Goal: Information Seeking & Learning: Find specific fact

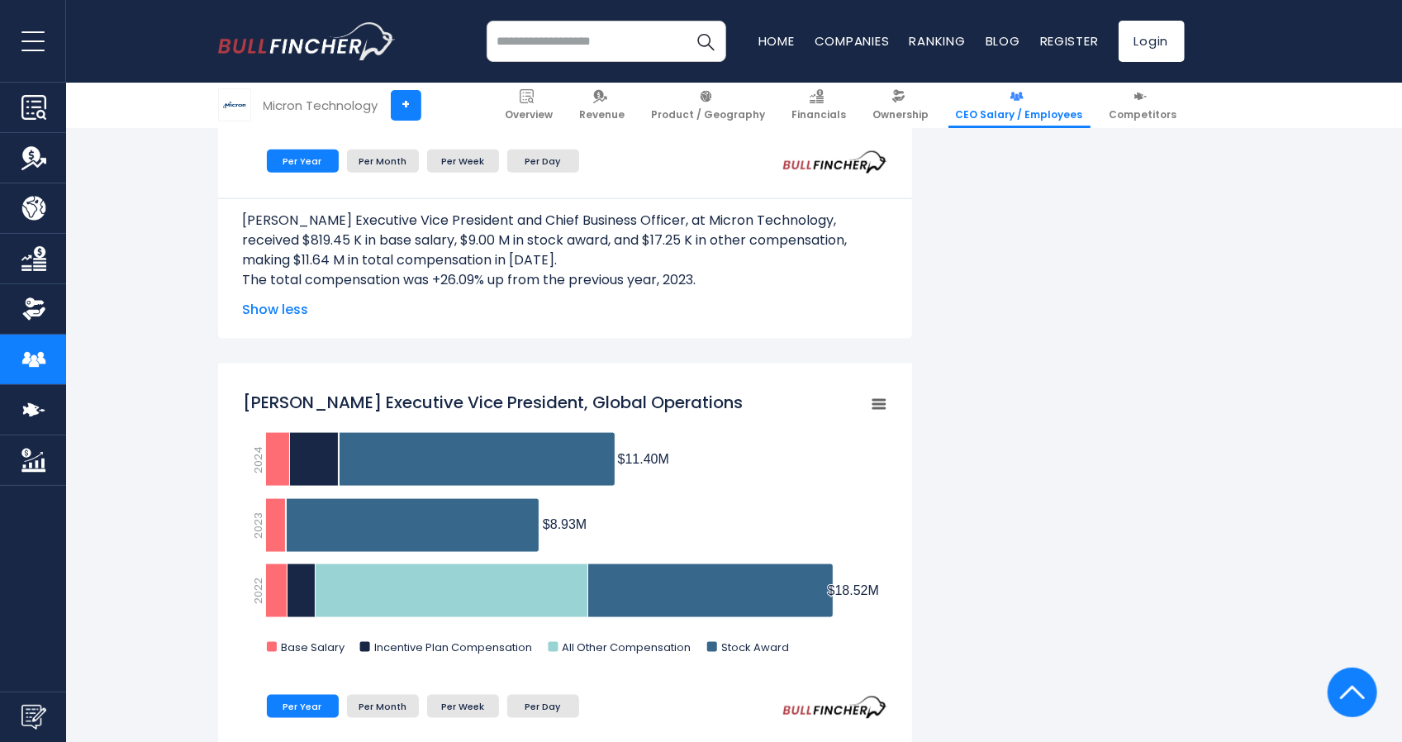
scroll to position [1303, 0]
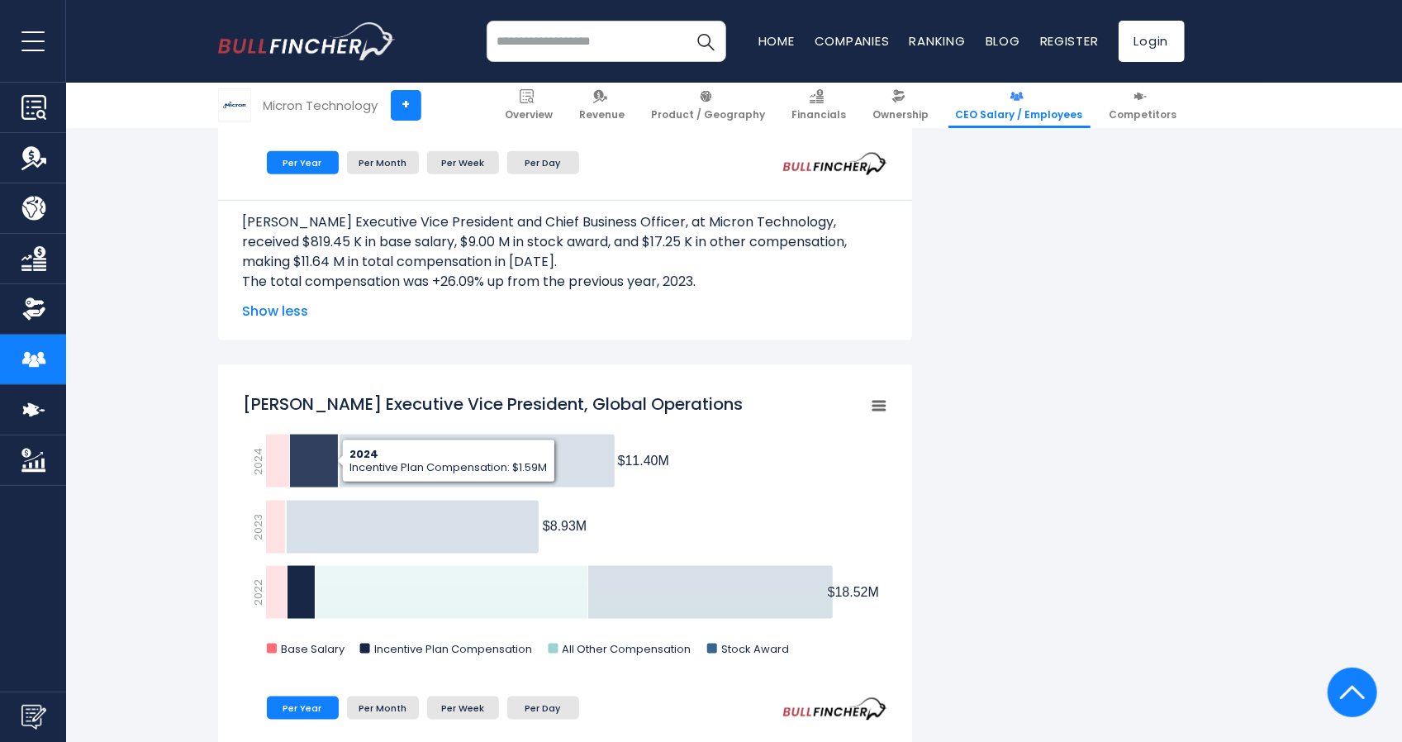
drag, startPoint x: 296, startPoint y: 437, endPoint x: 316, endPoint y: 424, distance: 24.5
click at [419, 655] on text "Incentive Plan Compensation" at bounding box center [452, 649] width 158 height 16
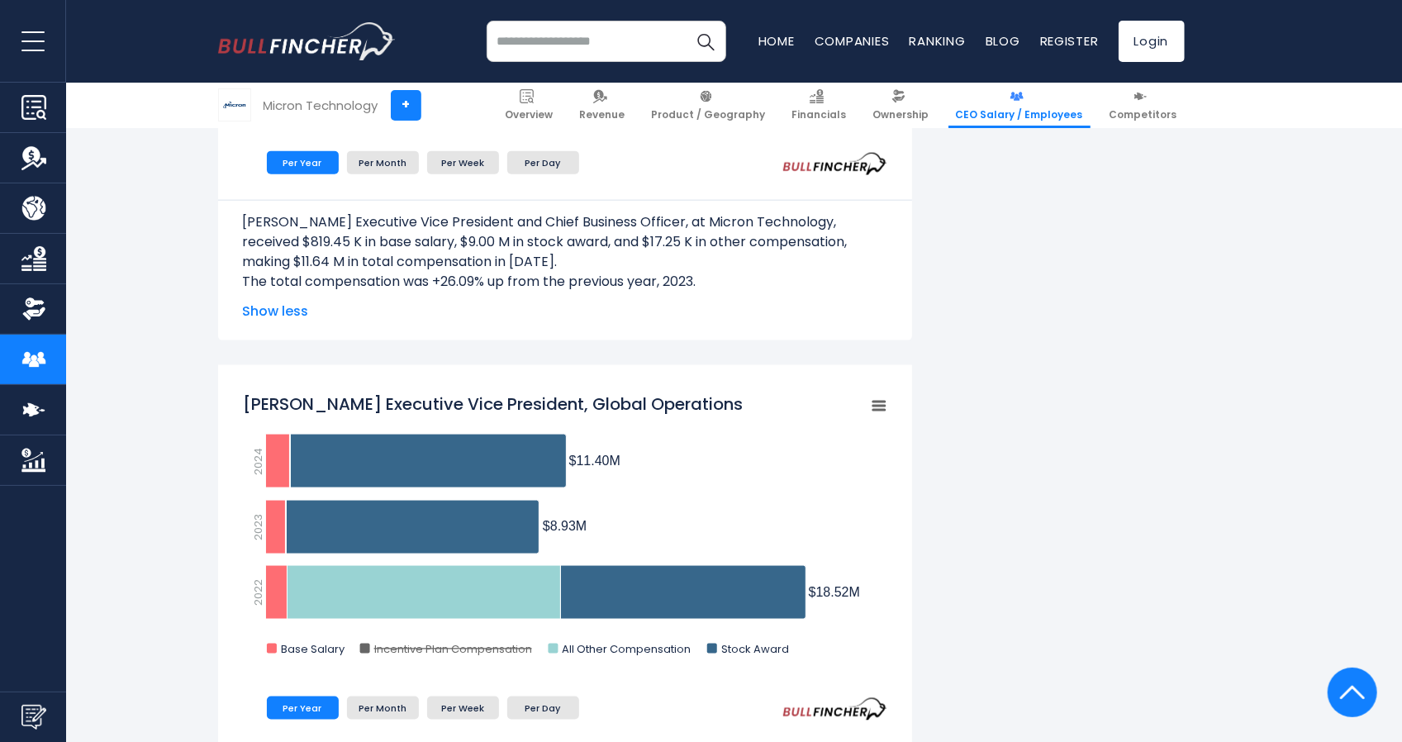
click at [419, 655] on text "Incentive Plan Compensation" at bounding box center [452, 649] width 158 height 16
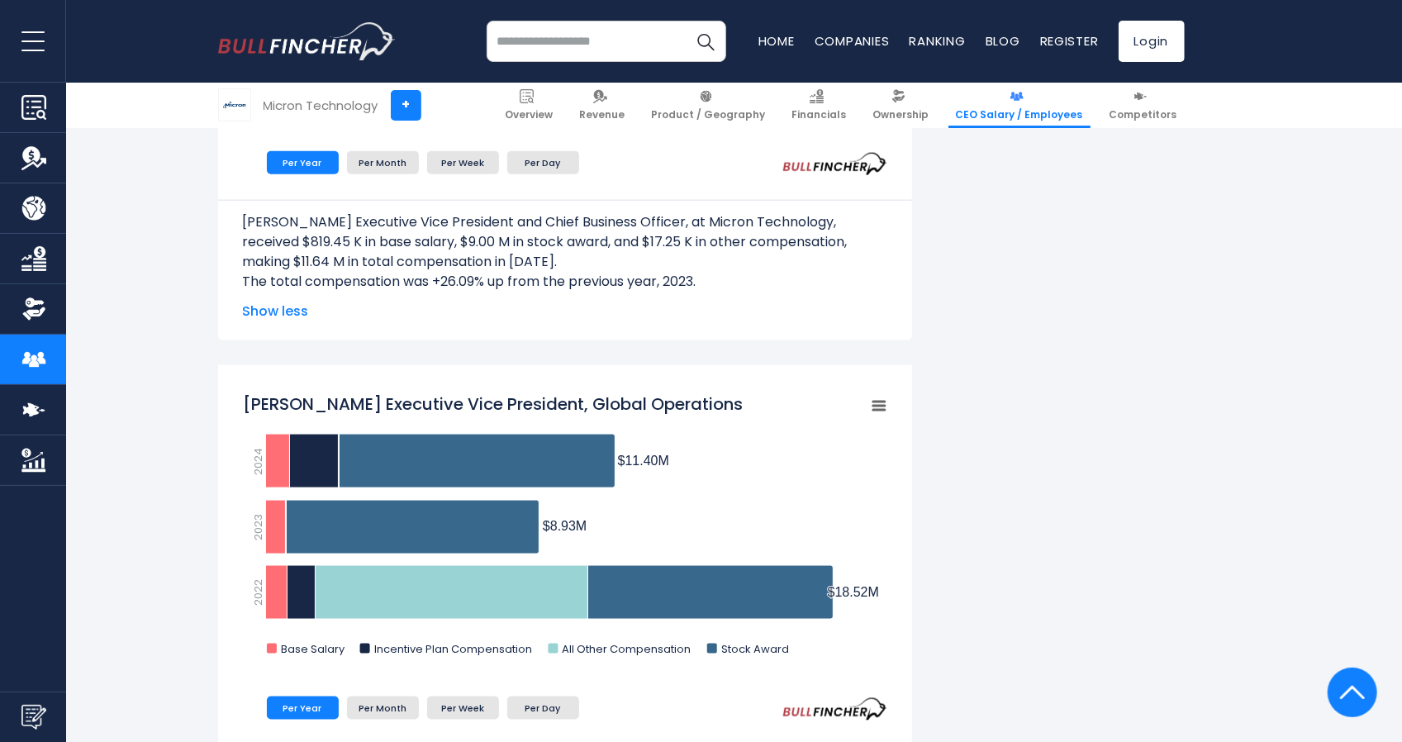
drag, startPoint x: 373, startPoint y: 653, endPoint x: 634, endPoint y: 485, distance: 310.2
click at [615, 538] on icon "Created with Highcharts 12.1.2 Chart context menu [PERSON_NAME] Executive Vice …" at bounding box center [565, 528] width 644 height 289
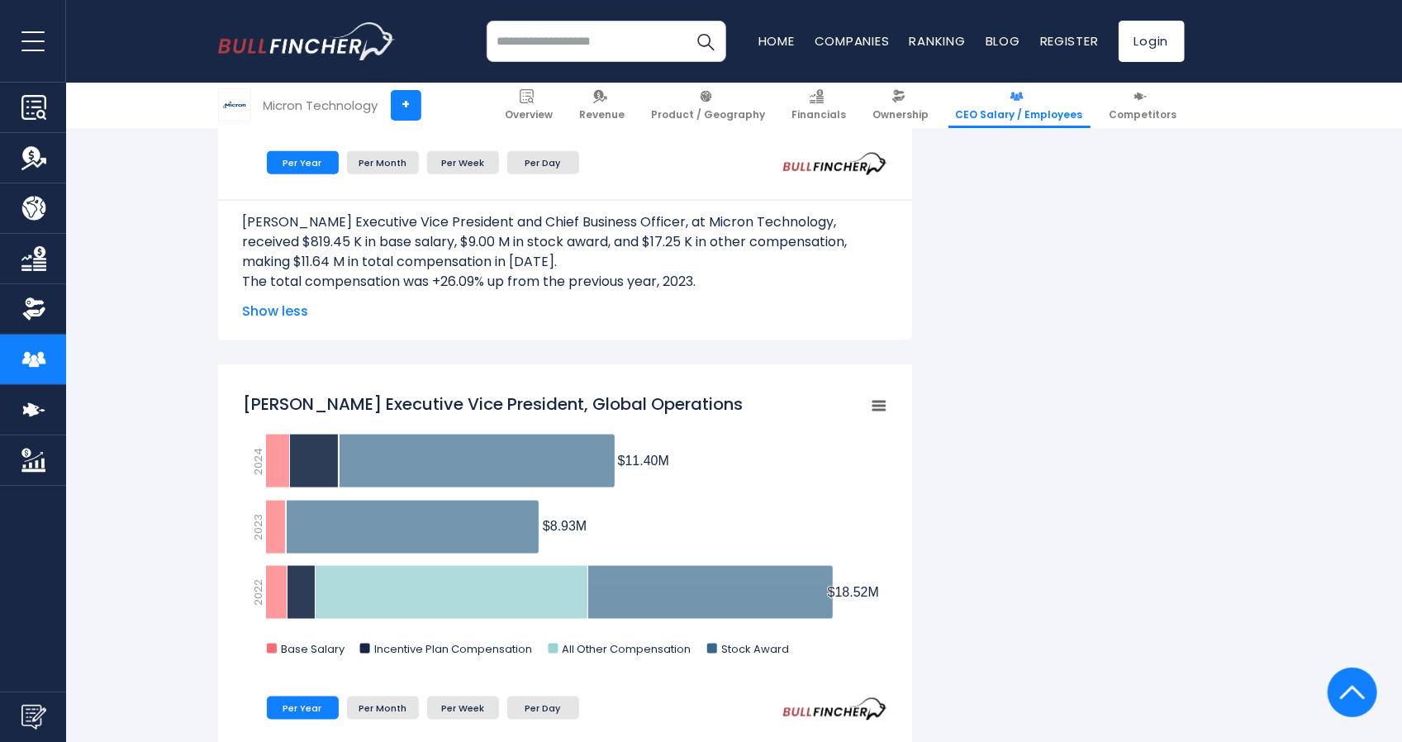
drag, startPoint x: 364, startPoint y: 650, endPoint x: 772, endPoint y: 686, distance: 409.7
click at [770, 686] on div "Created with Highcharts 12.1.2 Chart context menu [PERSON_NAME] Executive Vice …" at bounding box center [565, 552] width 644 height 336
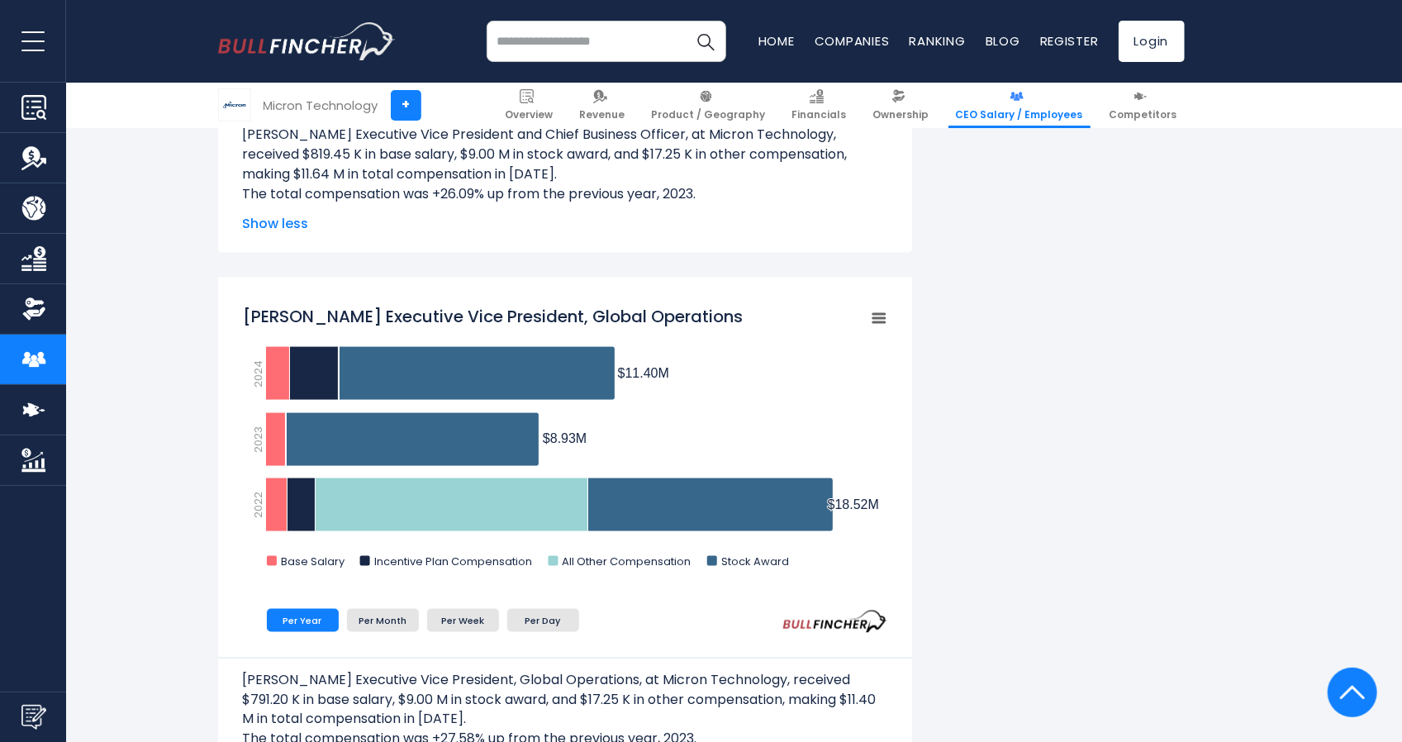
scroll to position [1469, 0]
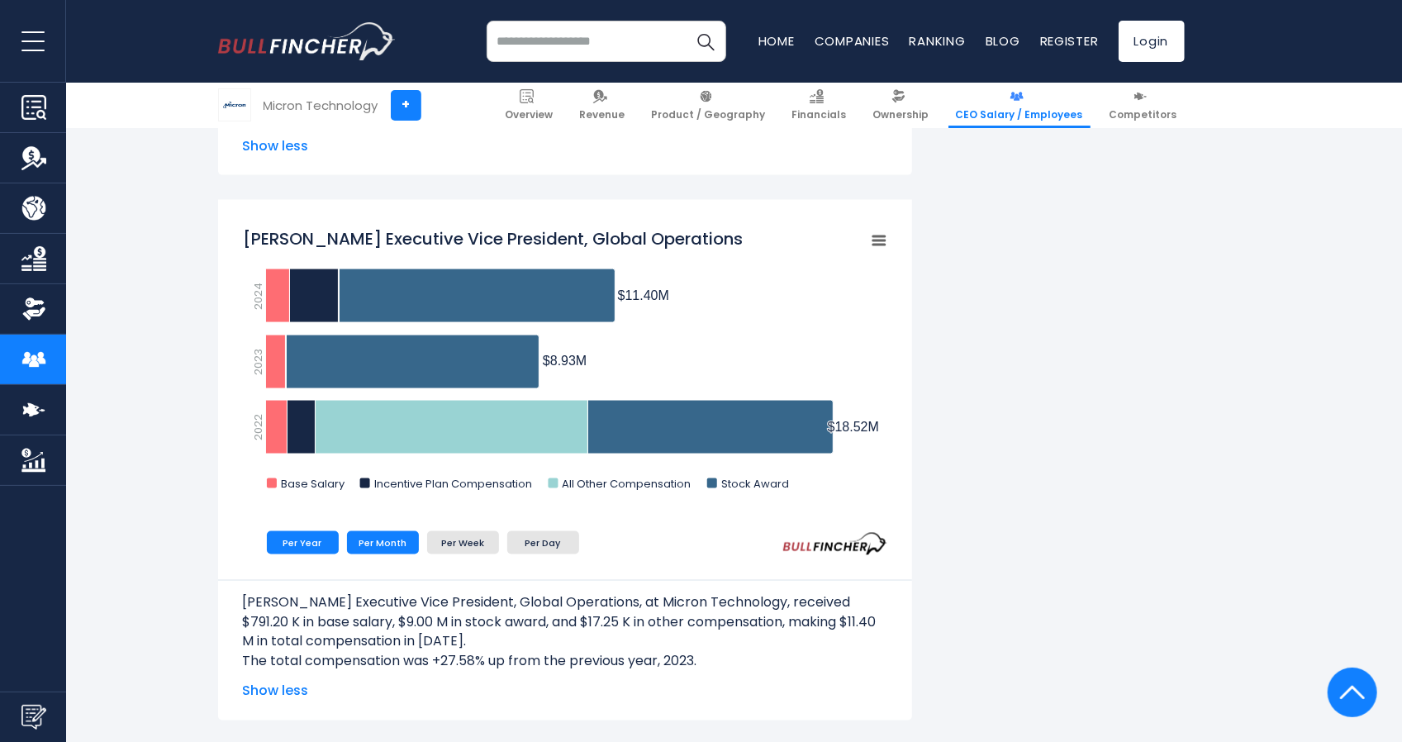
click at [370, 544] on li "Per Month" at bounding box center [383, 542] width 72 height 23
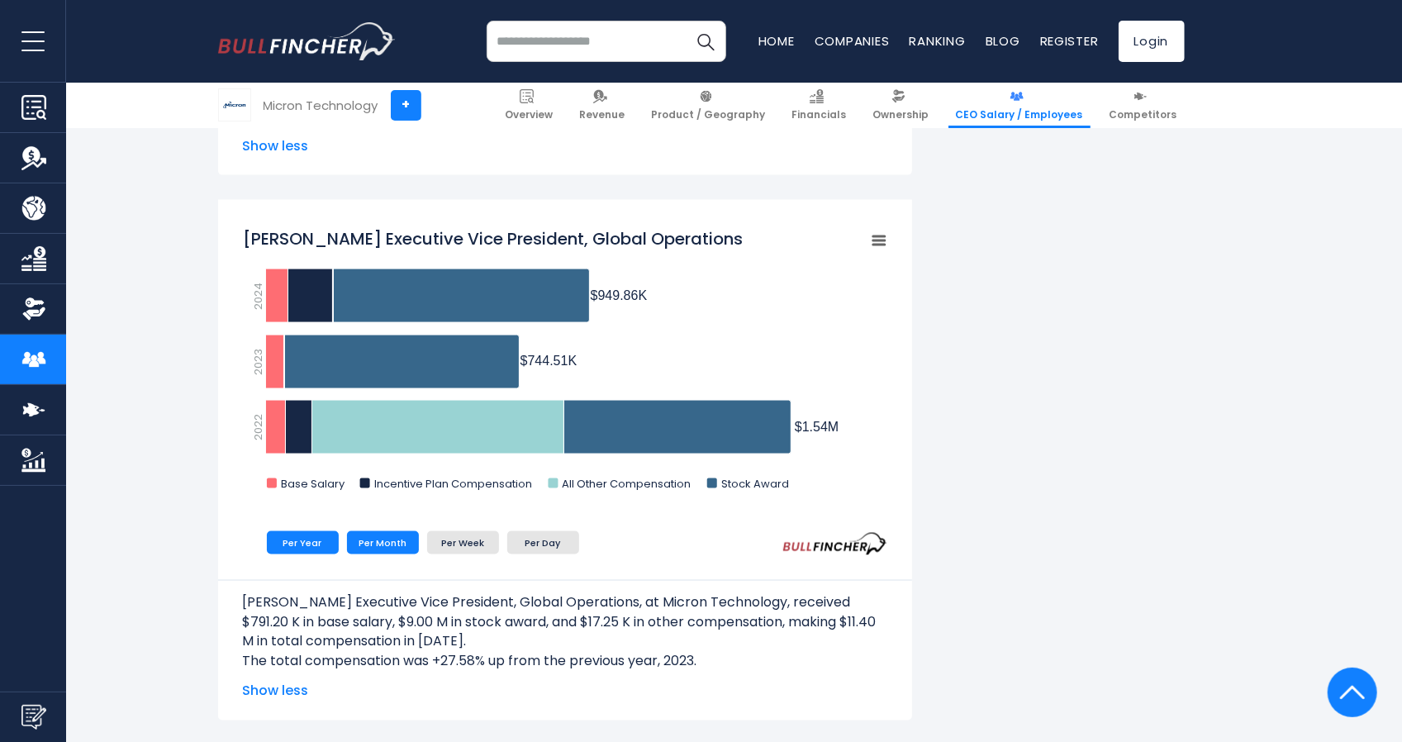
click at [311, 546] on li "Per Year" at bounding box center [303, 542] width 72 height 23
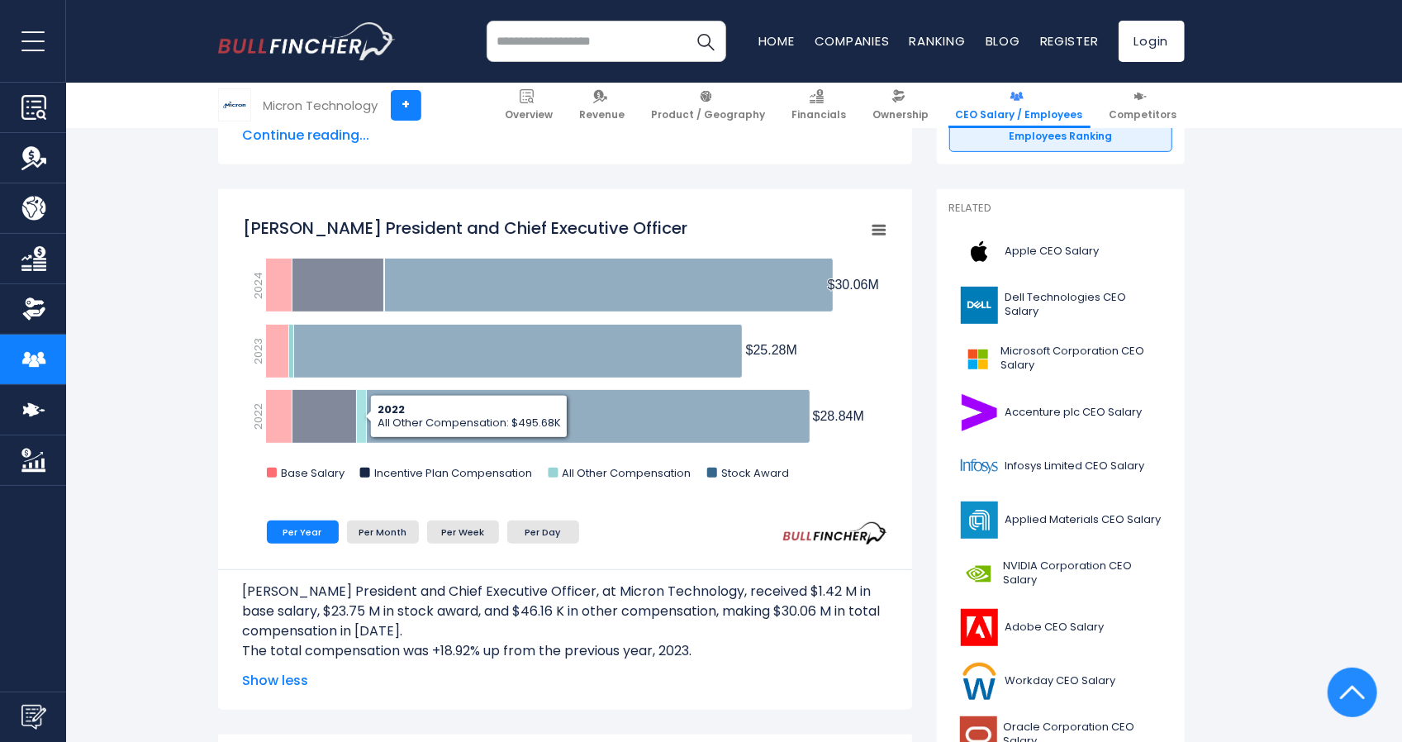
scroll to position [395, 0]
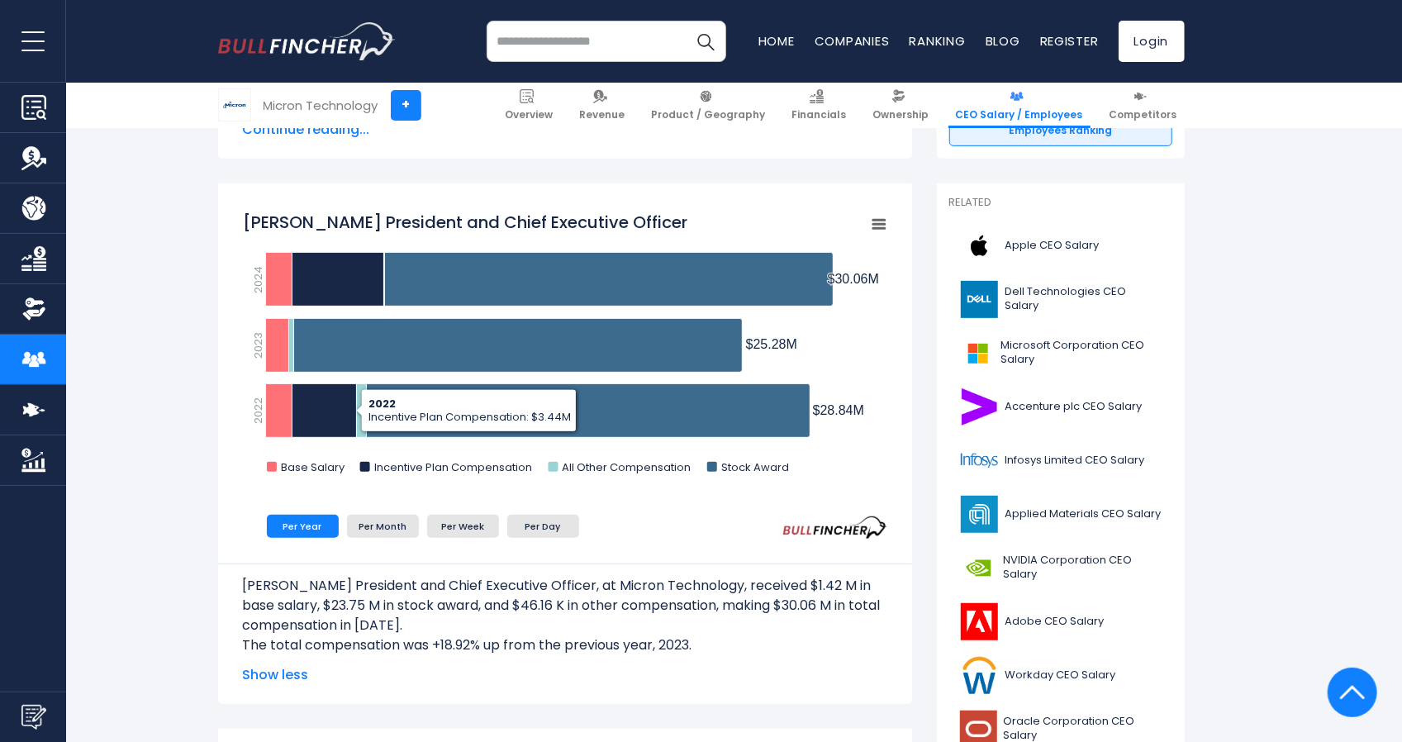
click at [358, 543] on div "[PERSON_NAME] President and Chief Executive Officer, at Micron Technology, rece…" at bounding box center [565, 612] width 644 height 146
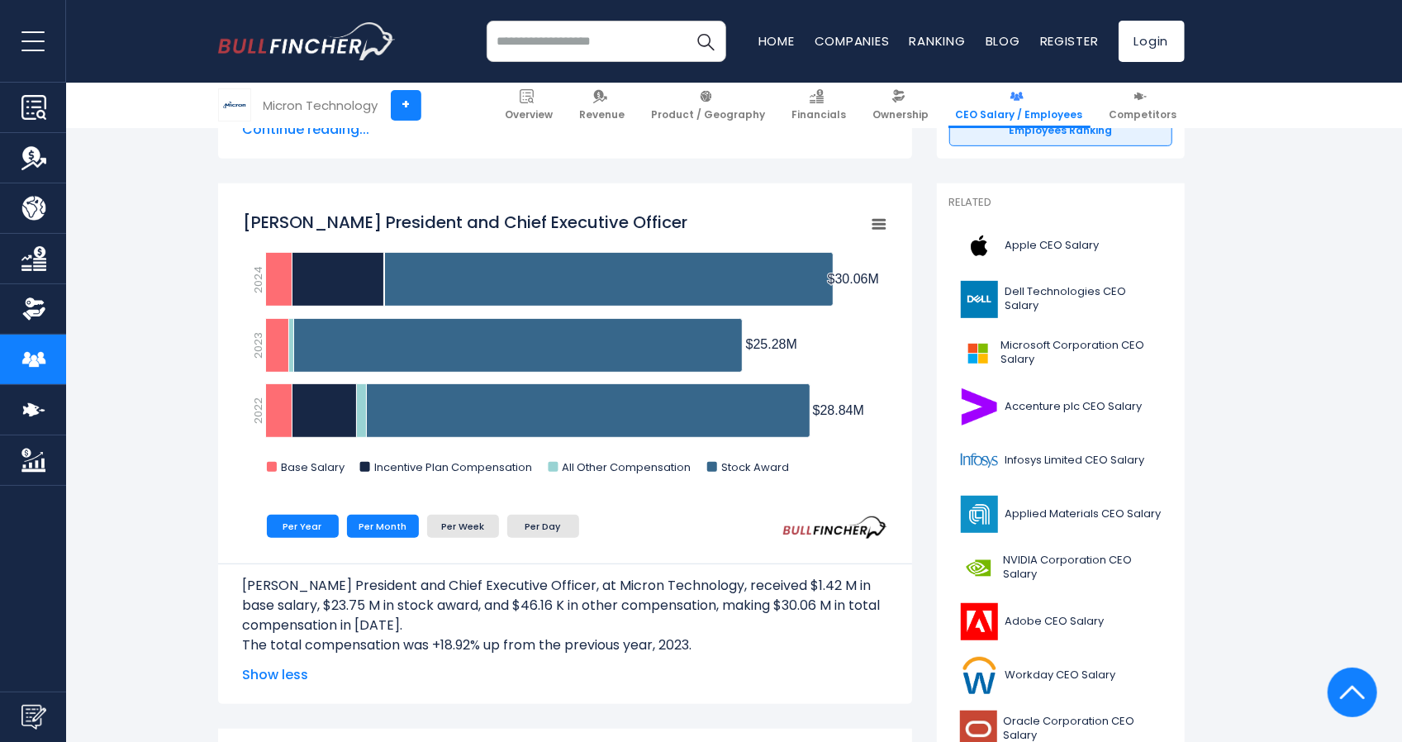
click at [366, 525] on li "Per Month" at bounding box center [383, 526] width 72 height 23
click at [382, 528] on li "Per Month" at bounding box center [383, 526] width 72 height 23
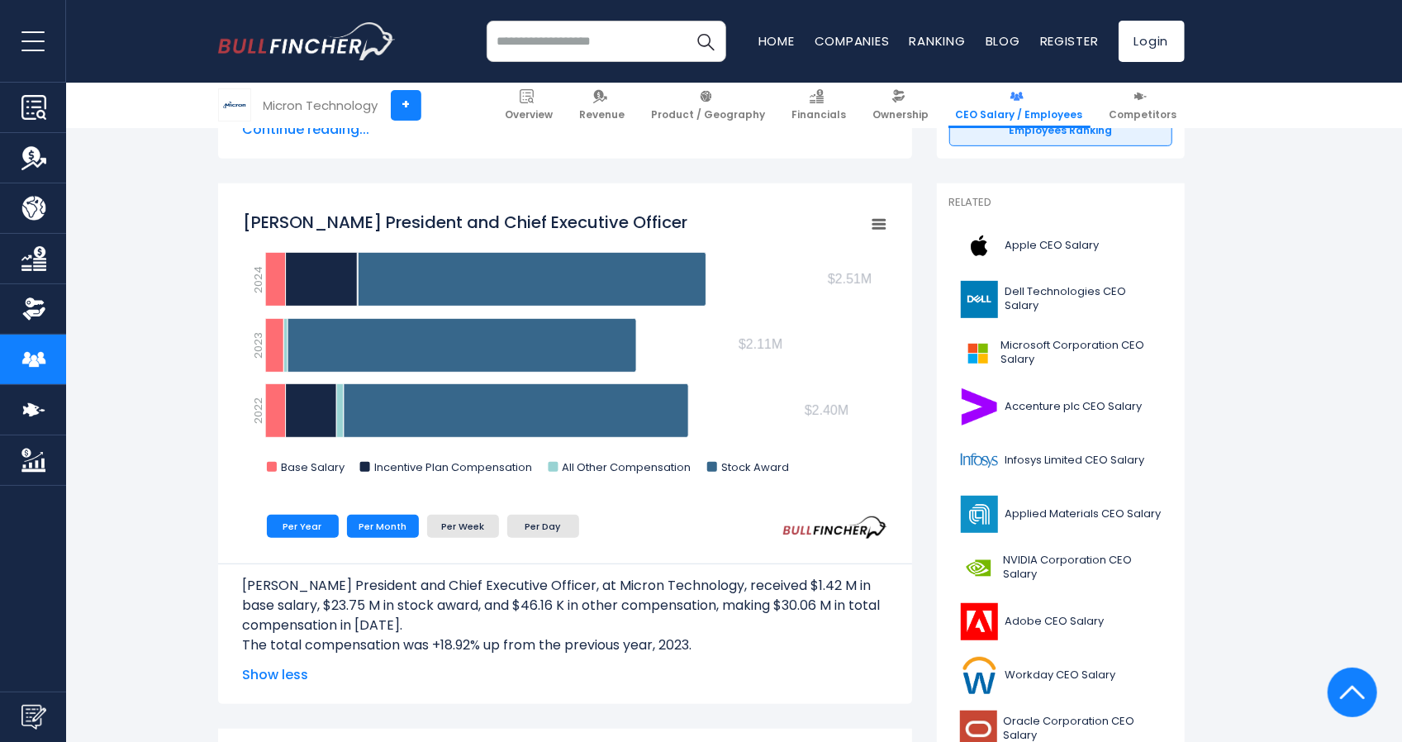
click at [309, 530] on li "Per Year" at bounding box center [303, 526] width 72 height 23
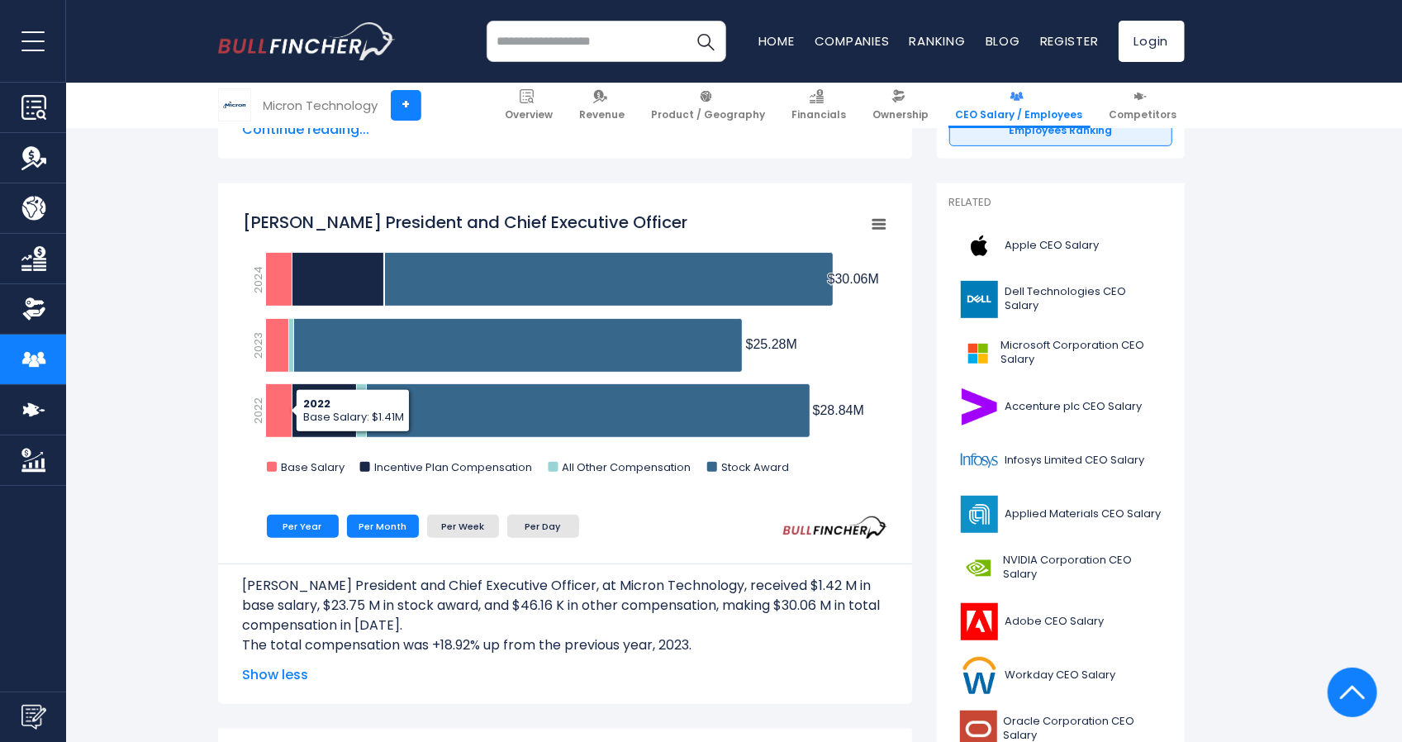
click at [381, 535] on li "Per Month" at bounding box center [383, 526] width 72 height 23
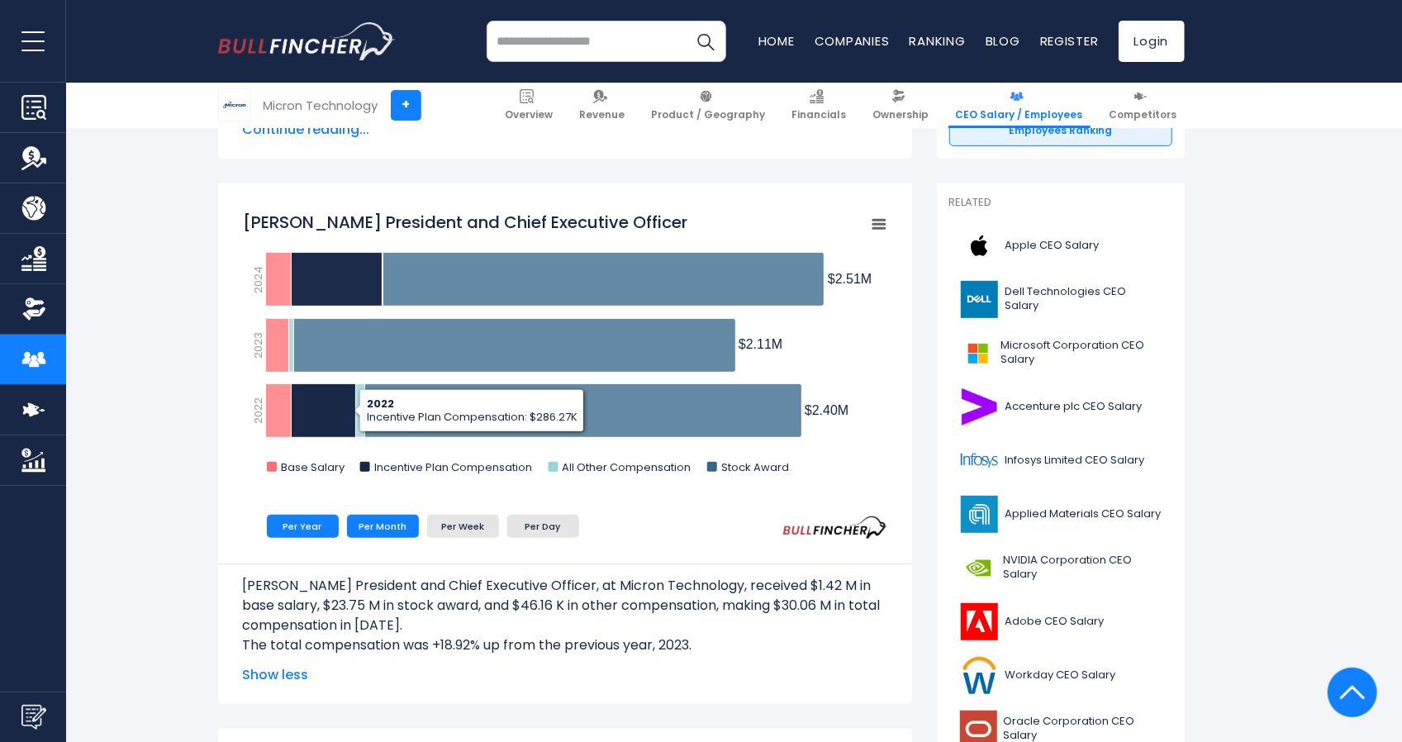
click at [315, 527] on li "Per Year" at bounding box center [303, 526] width 72 height 23
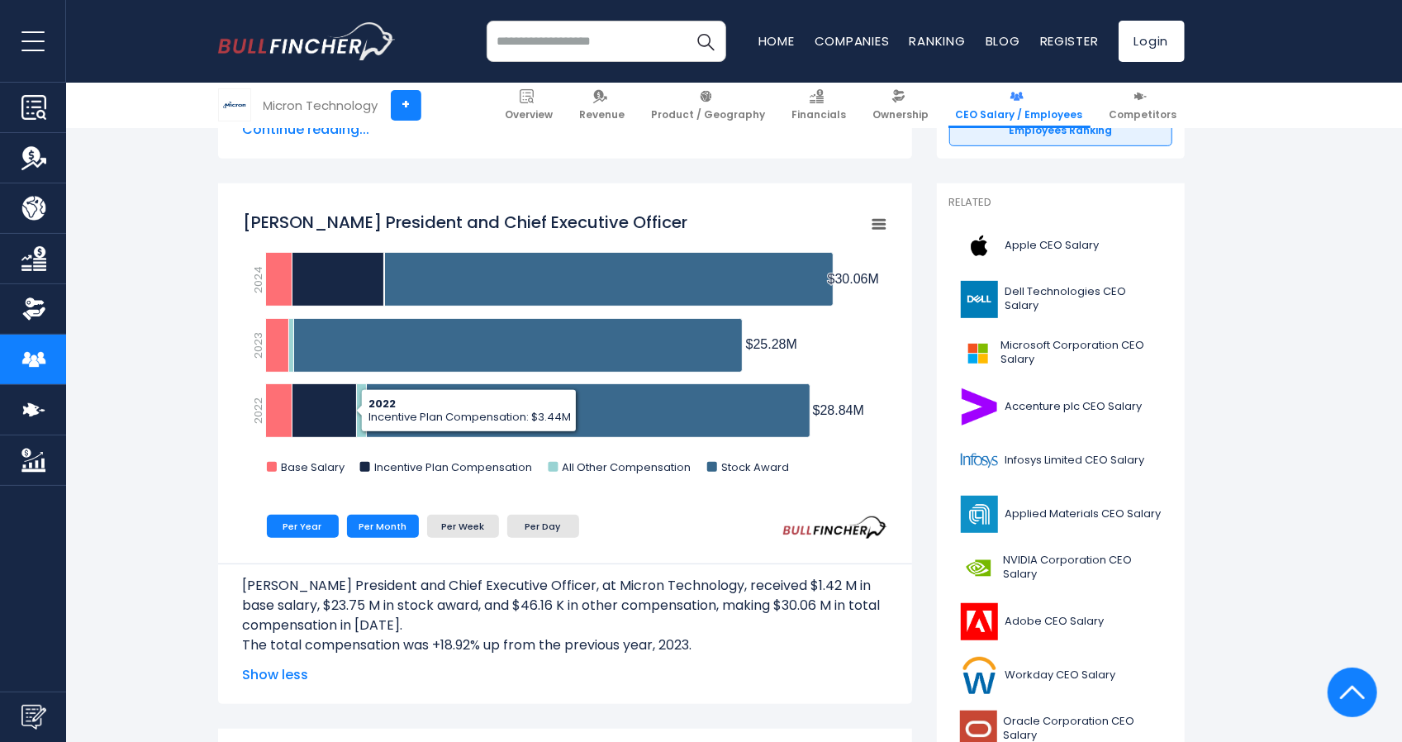
click at [377, 529] on li "Per Month" at bounding box center [383, 526] width 72 height 23
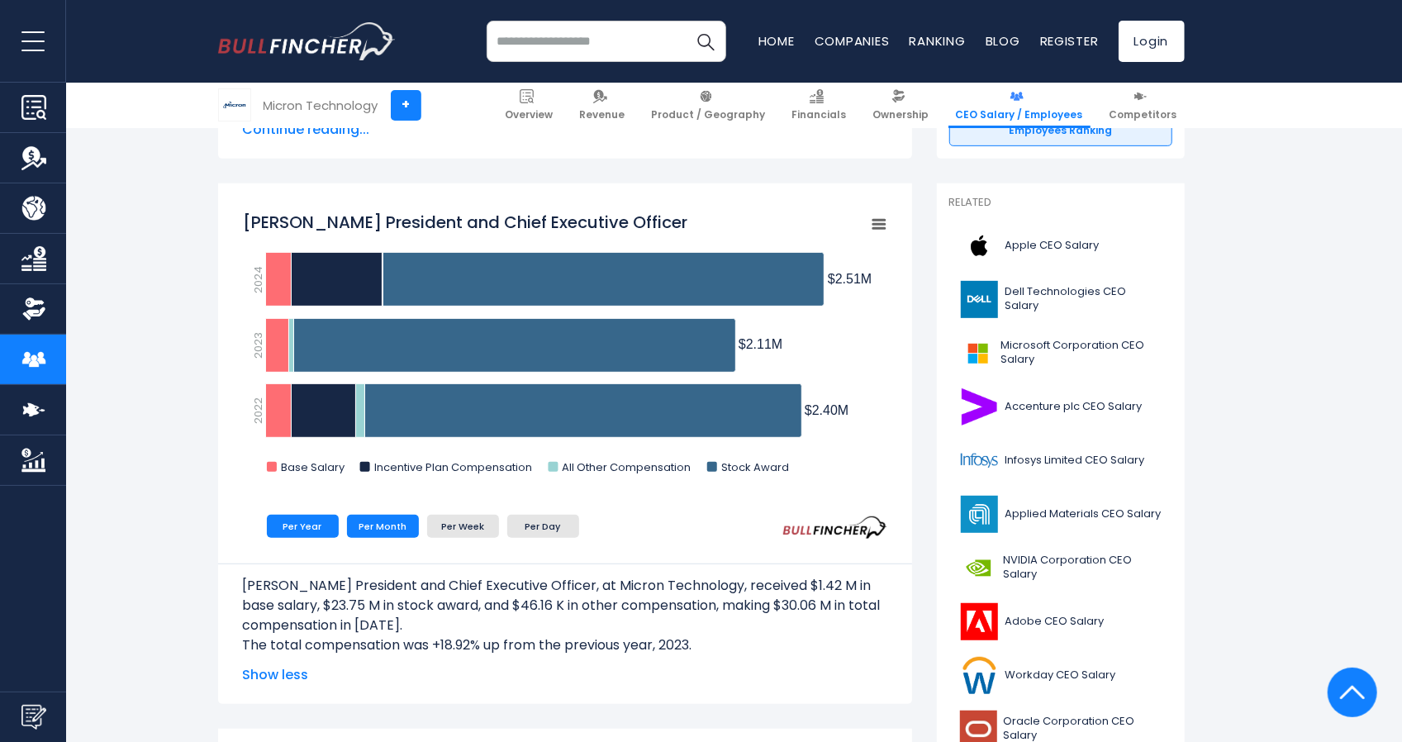
click at [316, 533] on li "Per Year" at bounding box center [303, 526] width 72 height 23
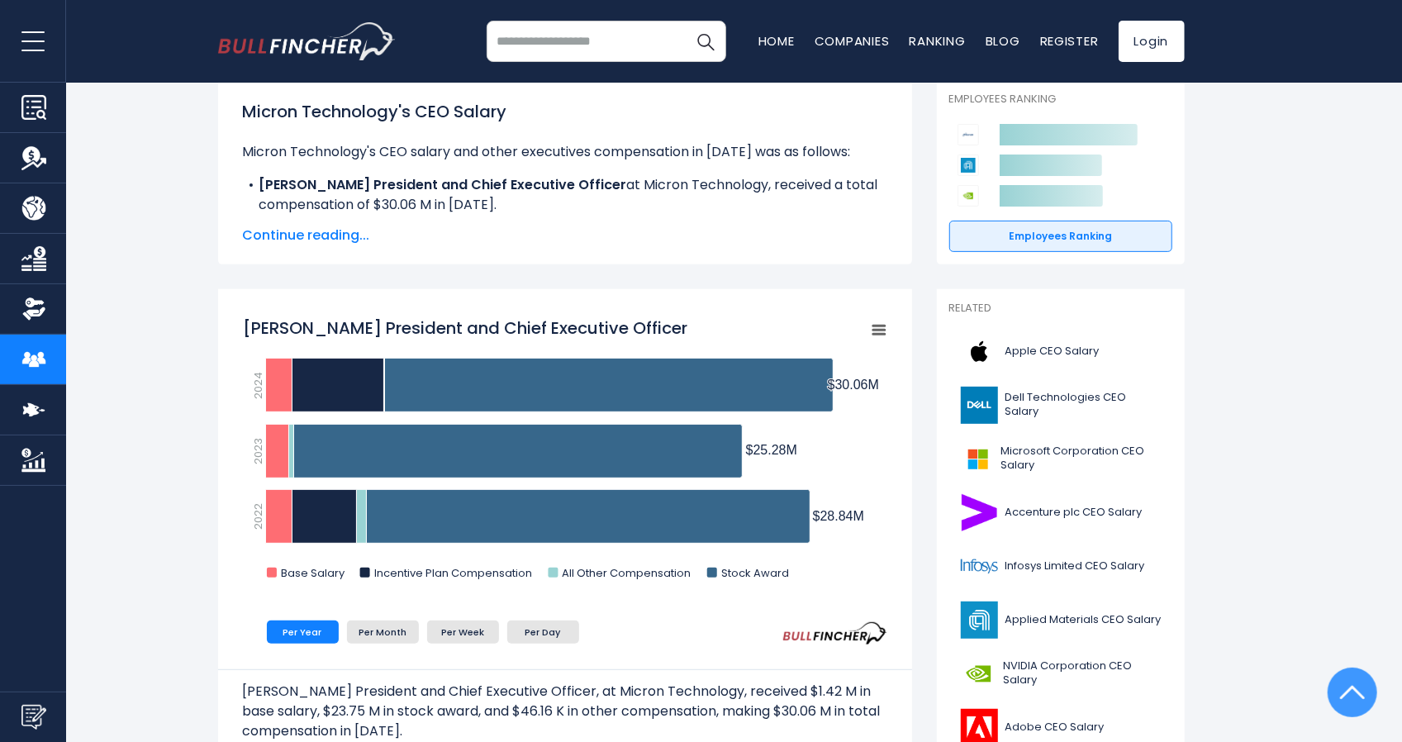
scroll to position [64, 0]
